Goal: Check status: Check status

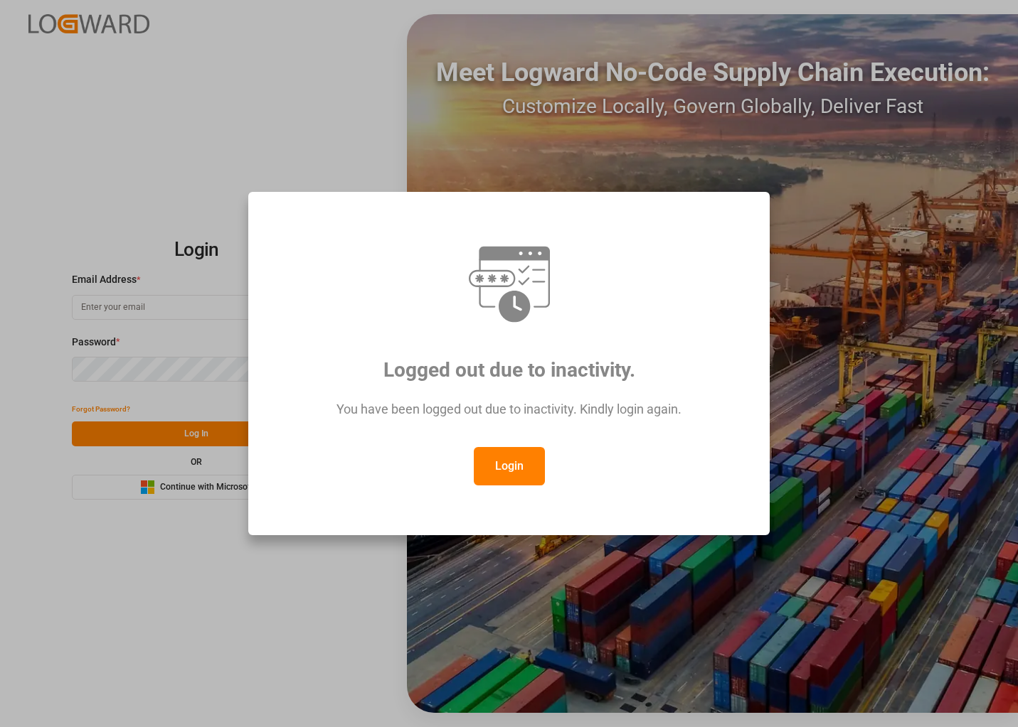
click at [530, 459] on button "Login" at bounding box center [509, 466] width 71 height 38
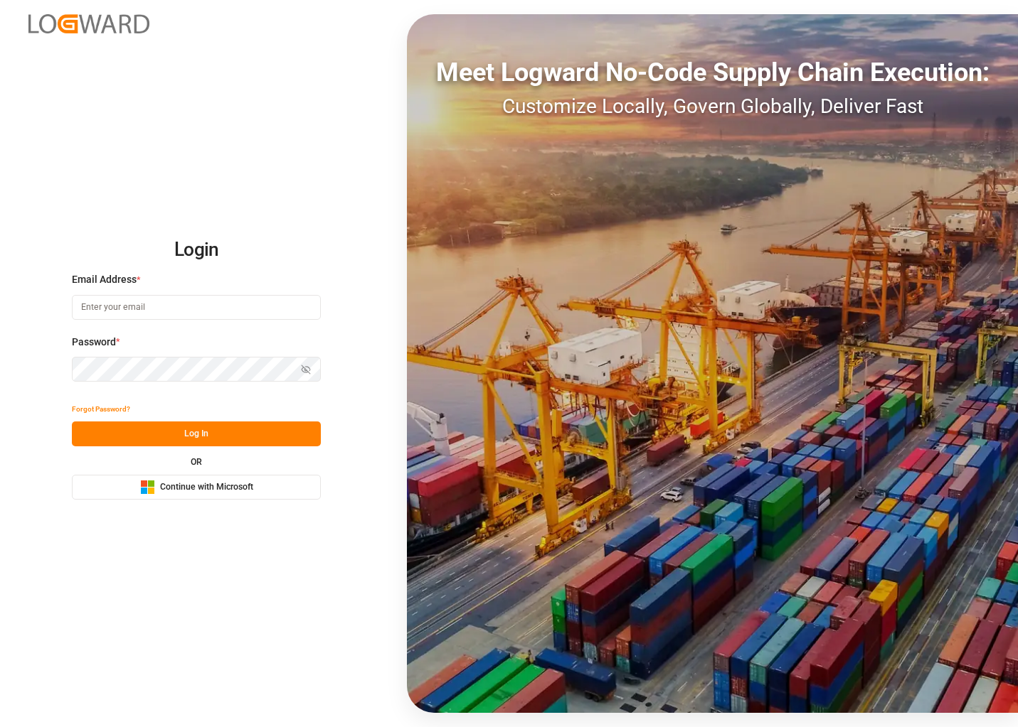
click at [164, 481] on div "Microsoft Logo Continue with Microsoft" at bounding box center [196, 487] width 113 height 15
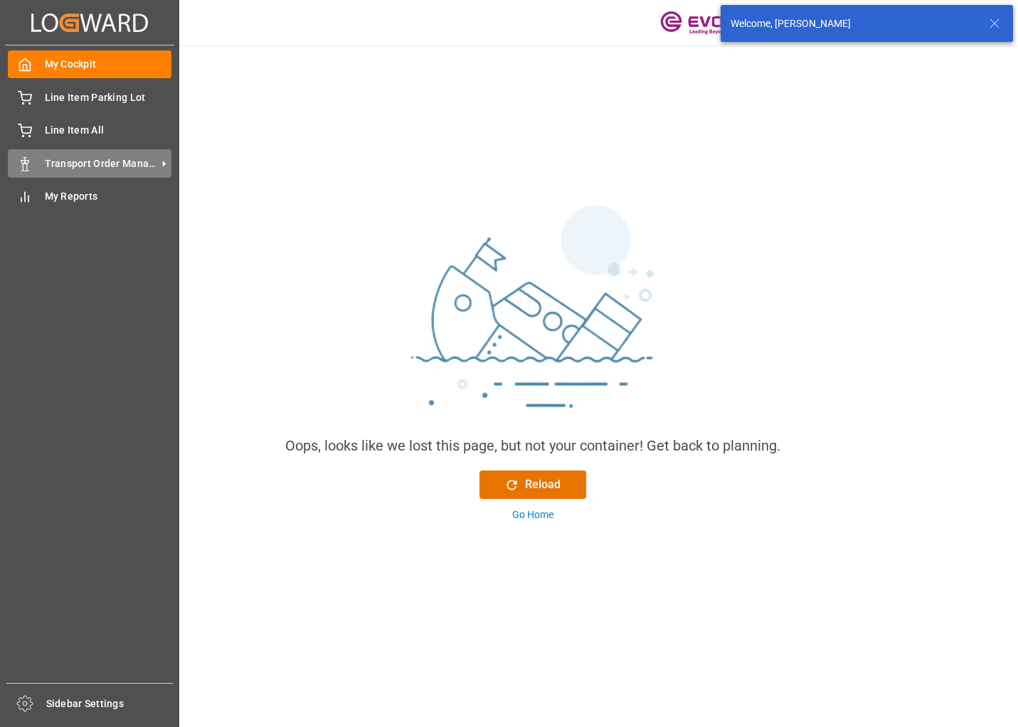
click at [163, 164] on icon at bounding box center [164, 164] width 3 height 6
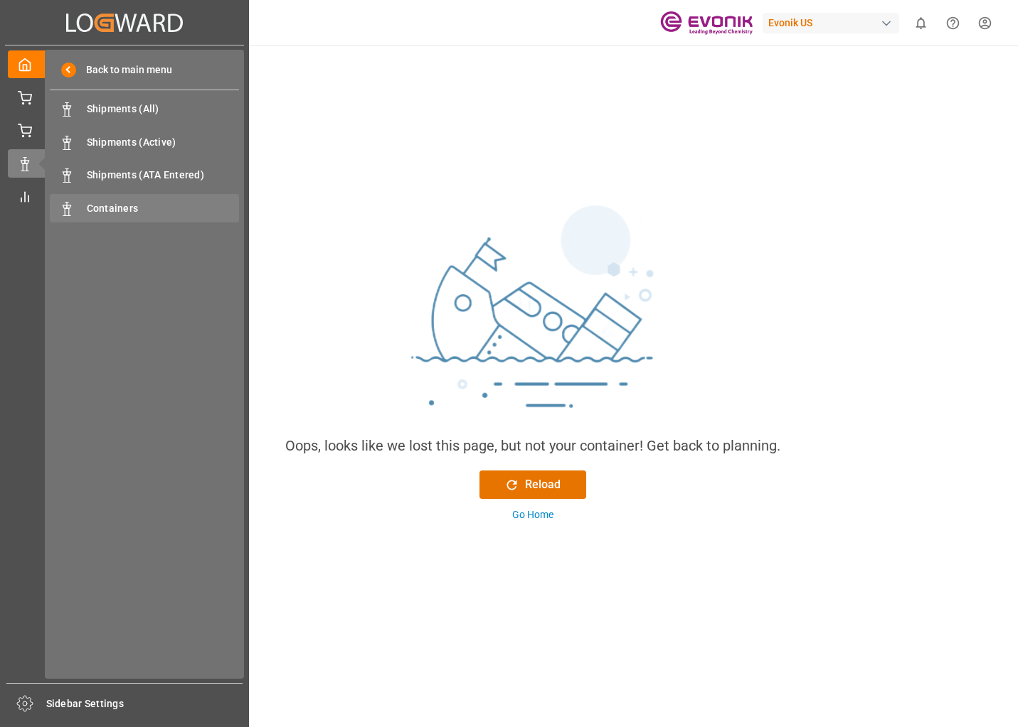
click at [133, 203] on span "Containers" at bounding box center [163, 208] width 153 height 15
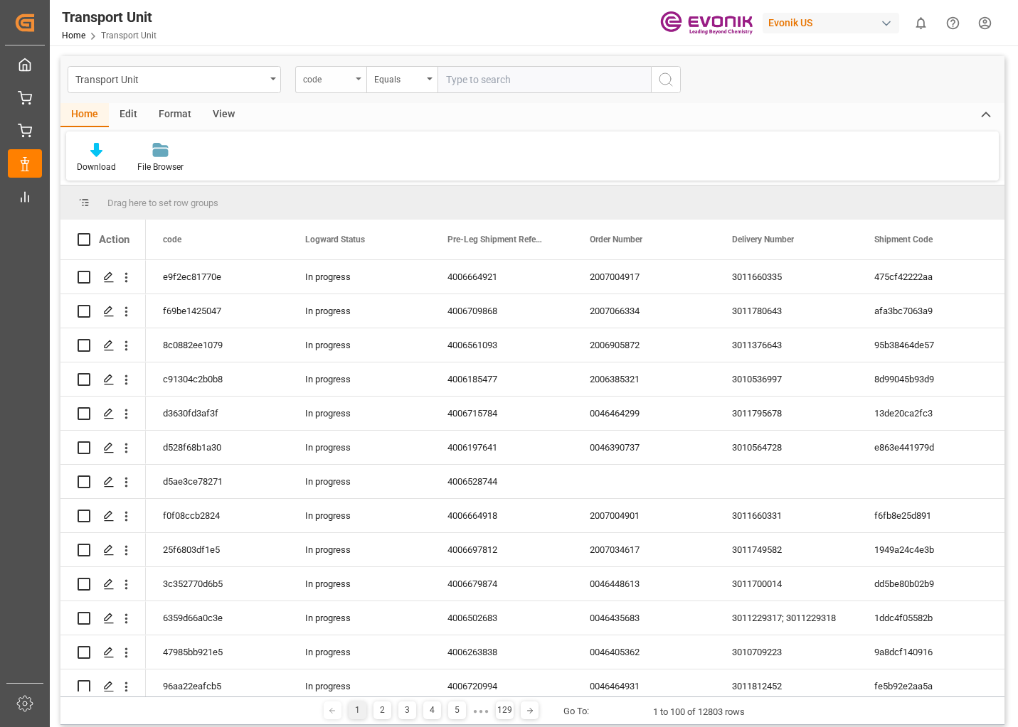
click at [331, 84] on div "code" at bounding box center [327, 78] width 48 height 16
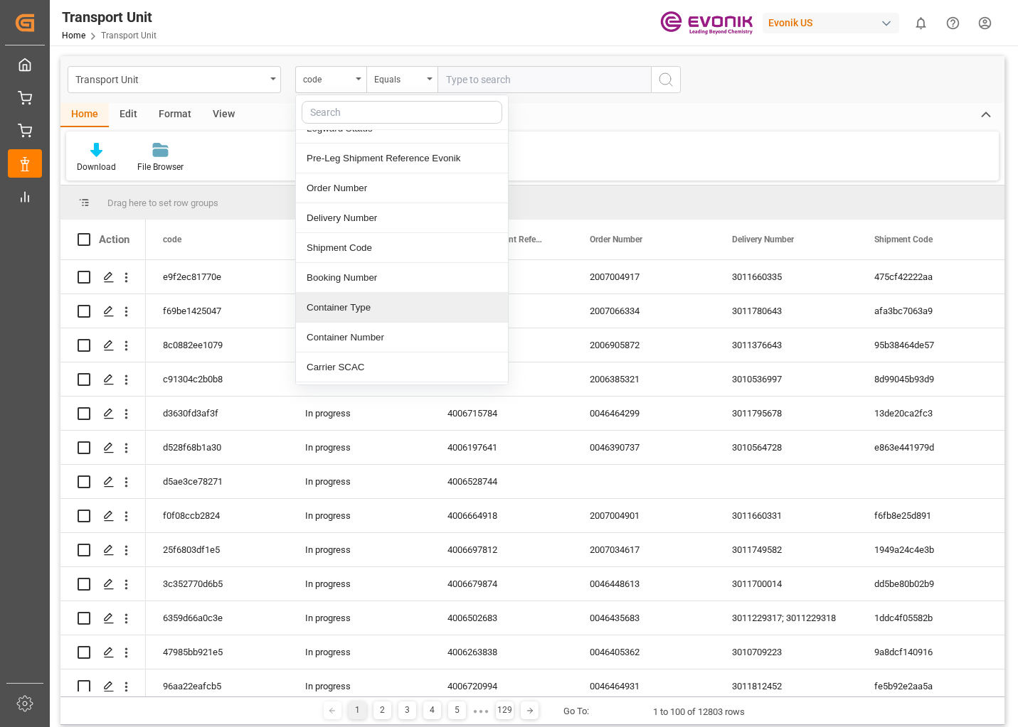
scroll to position [71, 0]
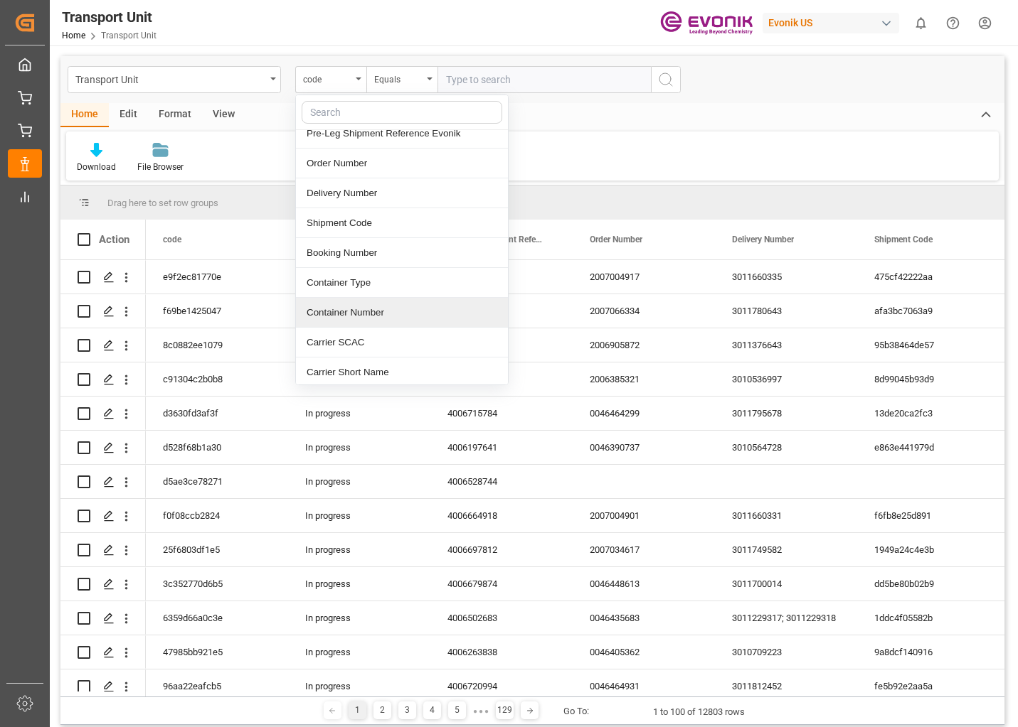
click at [351, 316] on div "Container Number" at bounding box center [402, 313] width 212 height 30
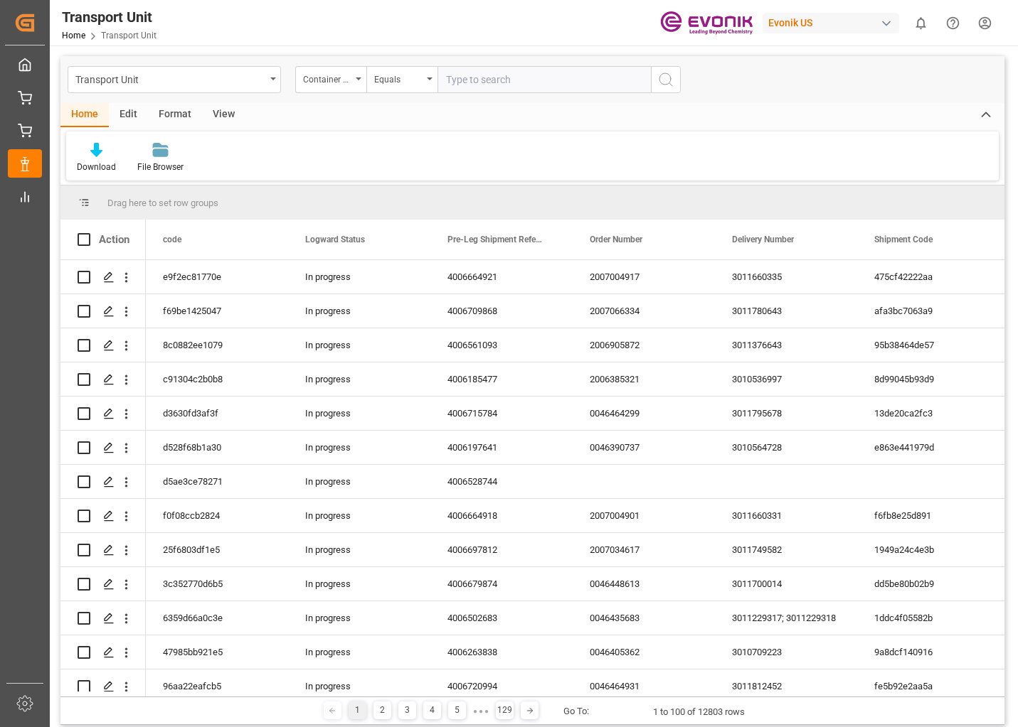
click at [504, 86] on input "text" at bounding box center [543, 79] width 213 height 27
type input "TLNU4227402"
